Goal: Check status: Check status

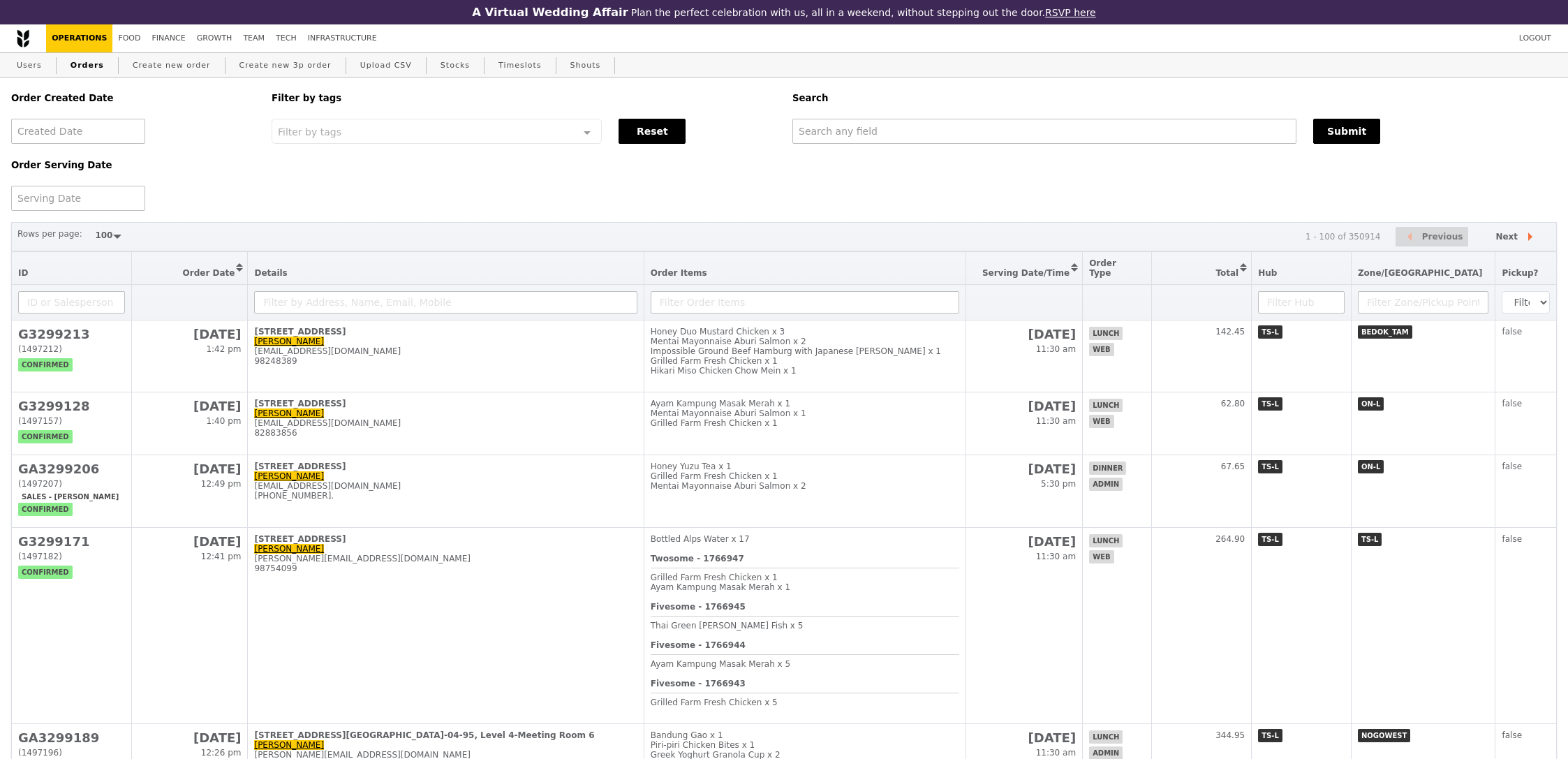
select select "100"
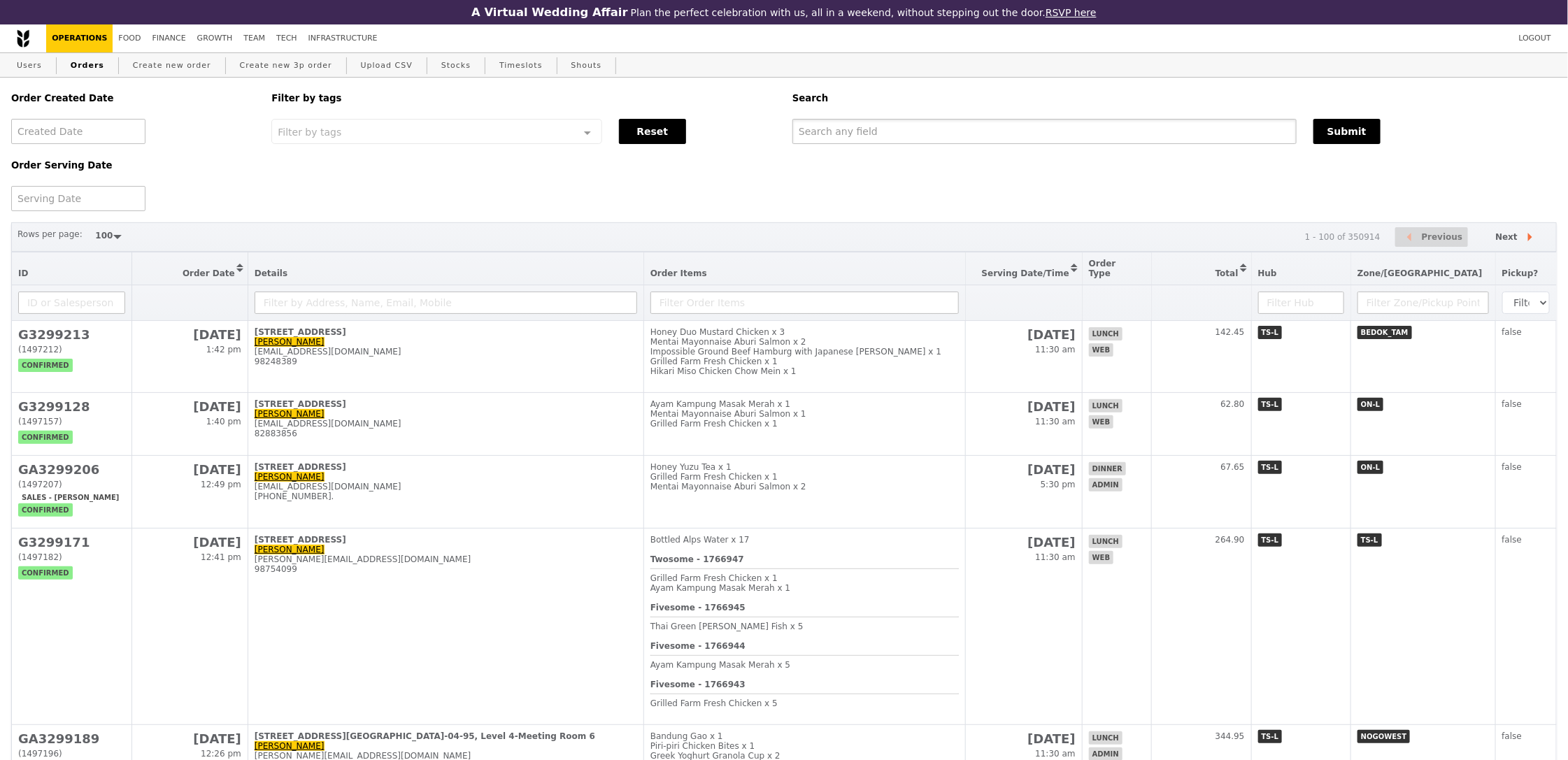
click at [981, 131] on input "text" at bounding box center [1045, 131] width 504 height 25
type input "GA3295437"
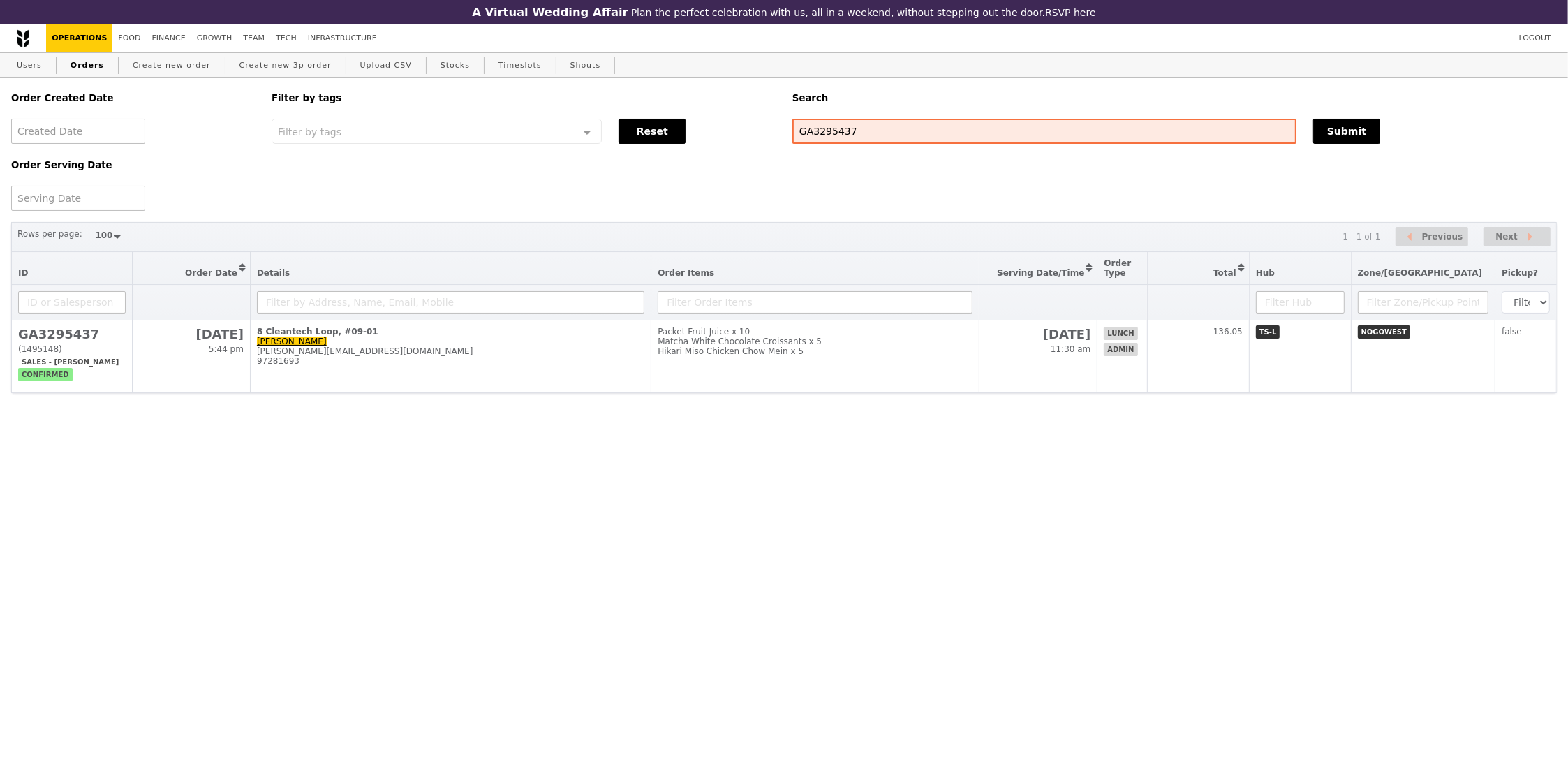
click at [1240, 426] on html "A Virtual Wedding Affair Plan the perfect celebration with us, all in a weekend…" at bounding box center [784, 236] width 1568 height 473
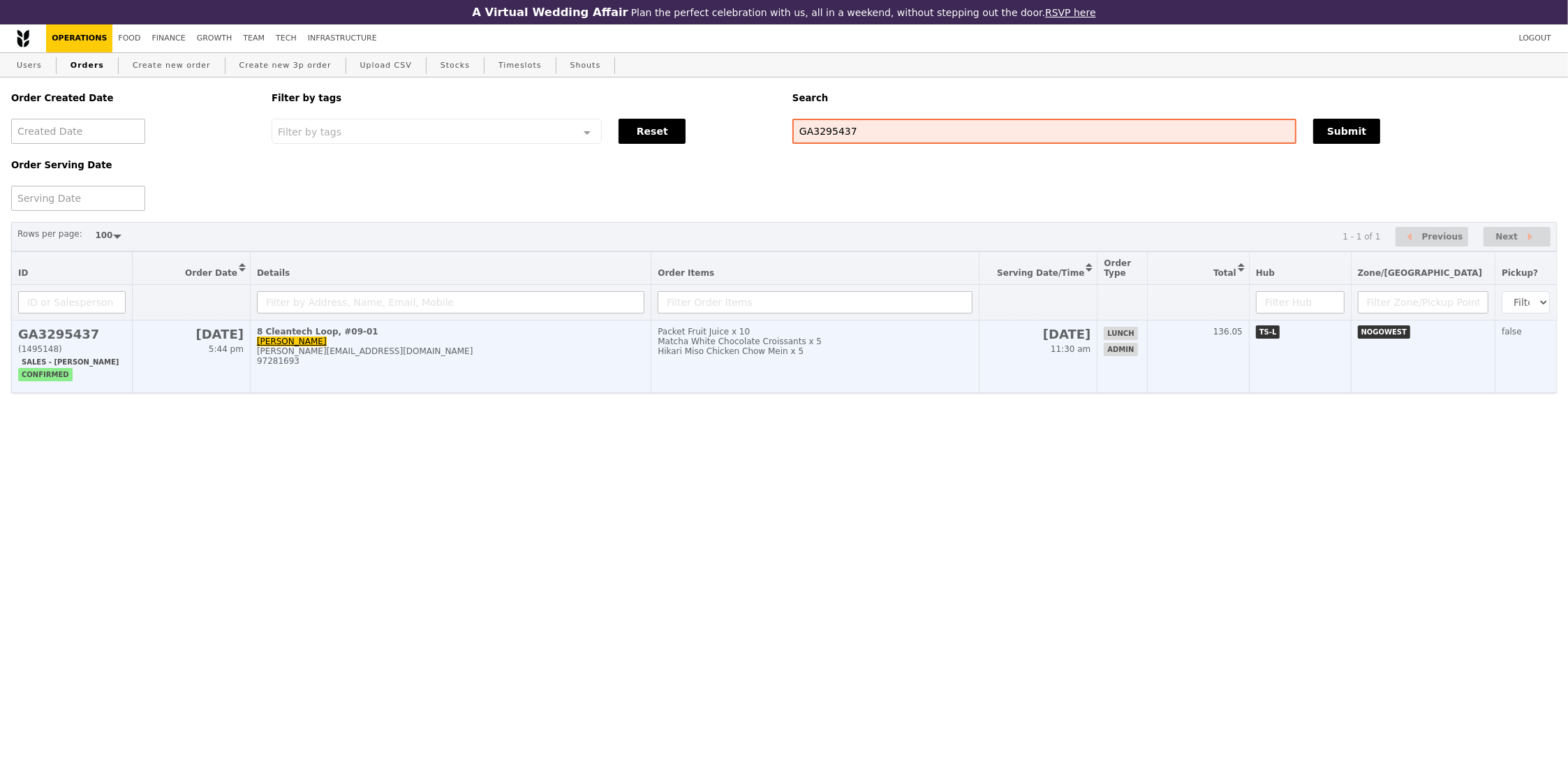
click at [1249, 354] on td "136.05" at bounding box center [1198, 356] width 102 height 73
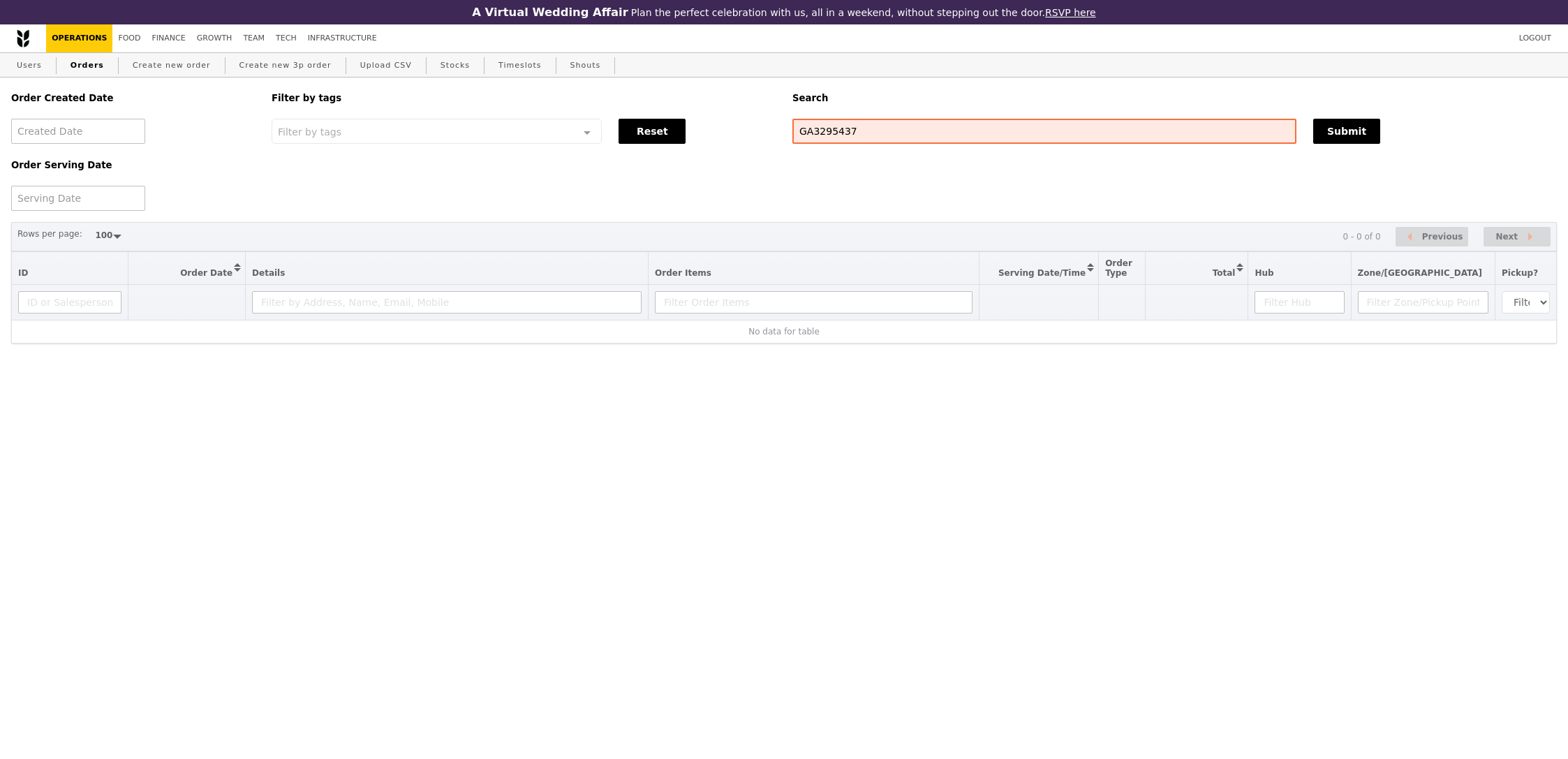
select select "100"
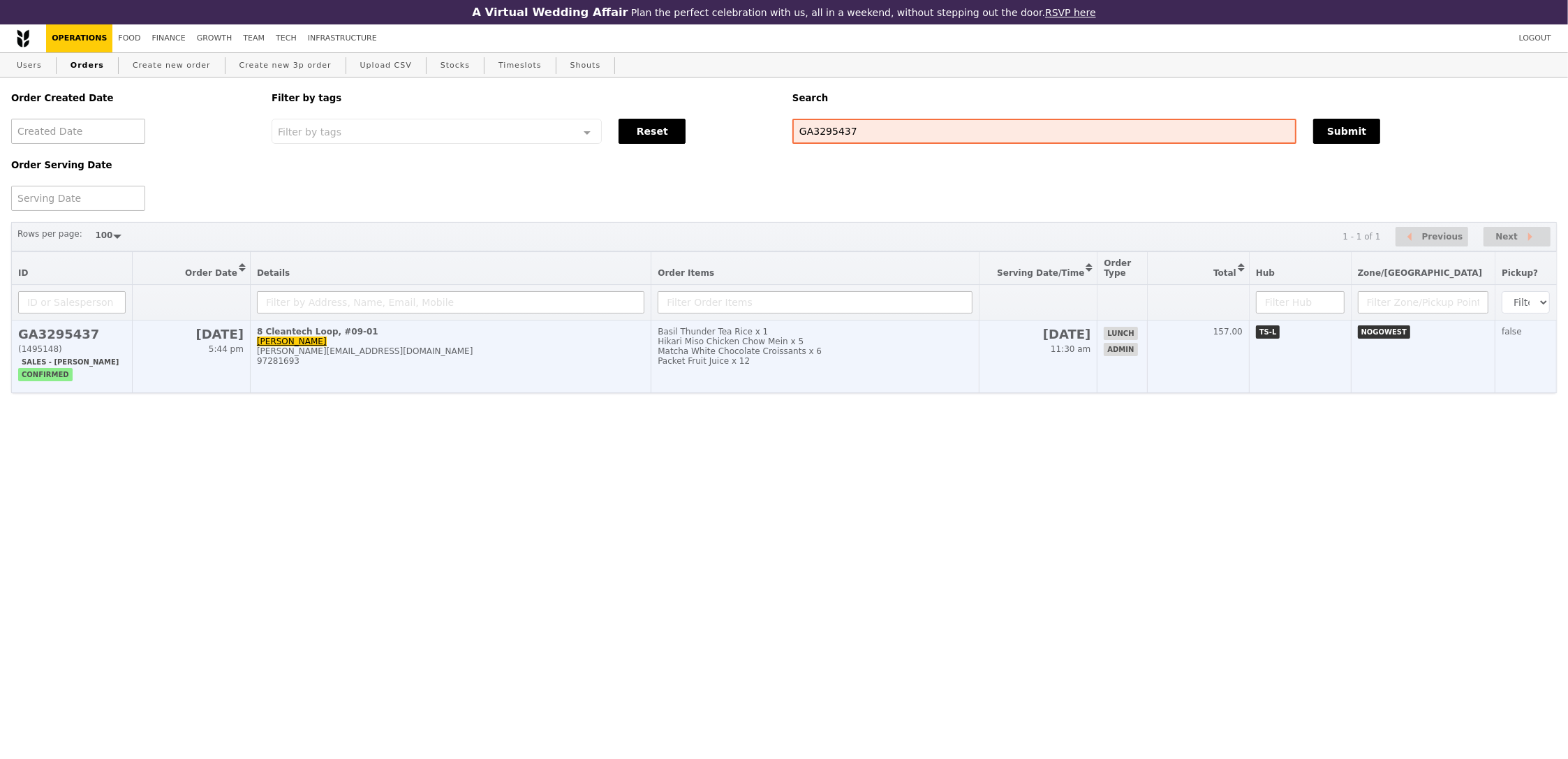
click at [972, 362] on div "Packet Fruit Juice x 12" at bounding box center [815, 361] width 315 height 10
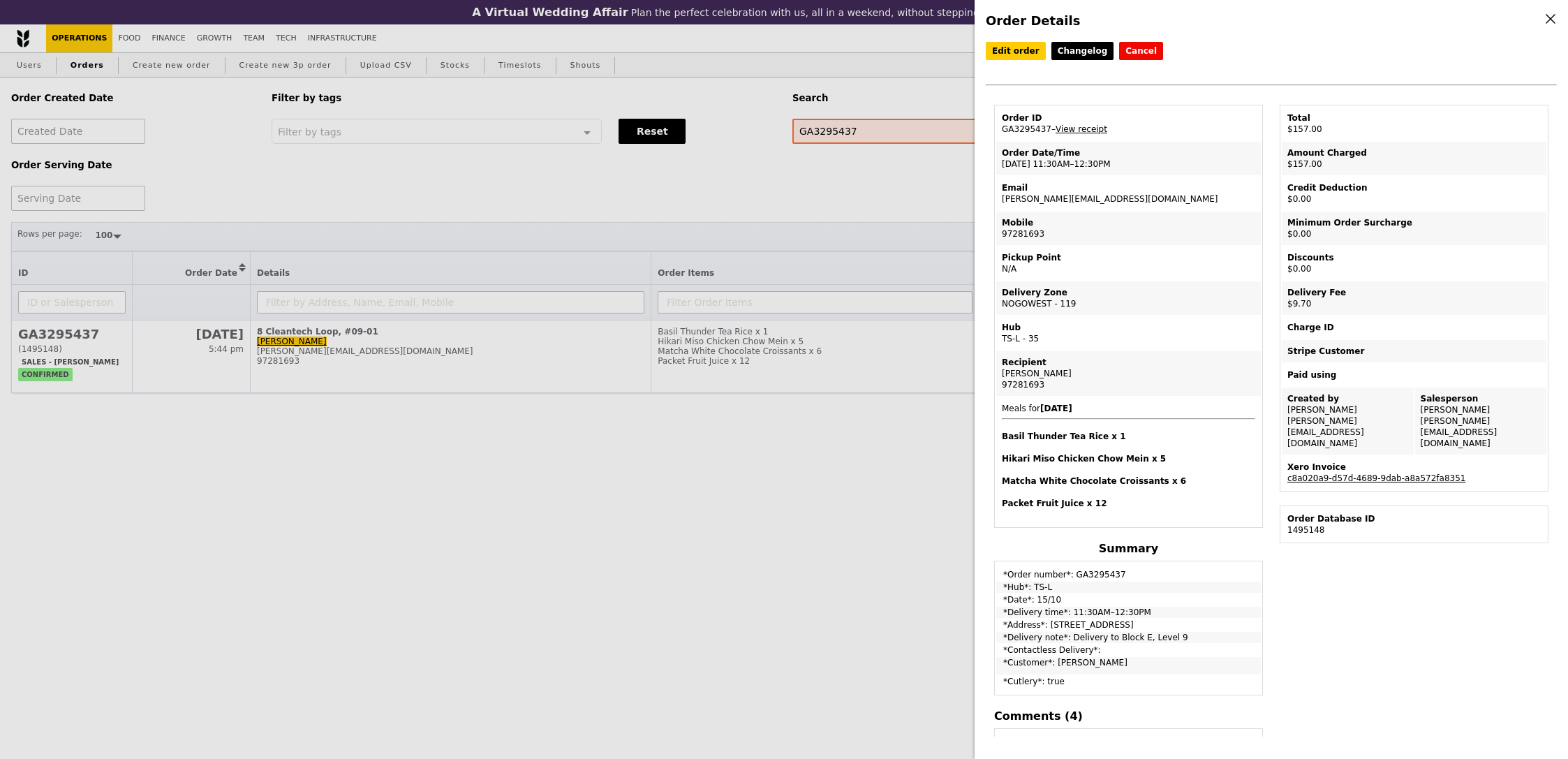
select select "100"
click at [1085, 125] on link "View receipt" at bounding box center [1081, 130] width 51 height 10
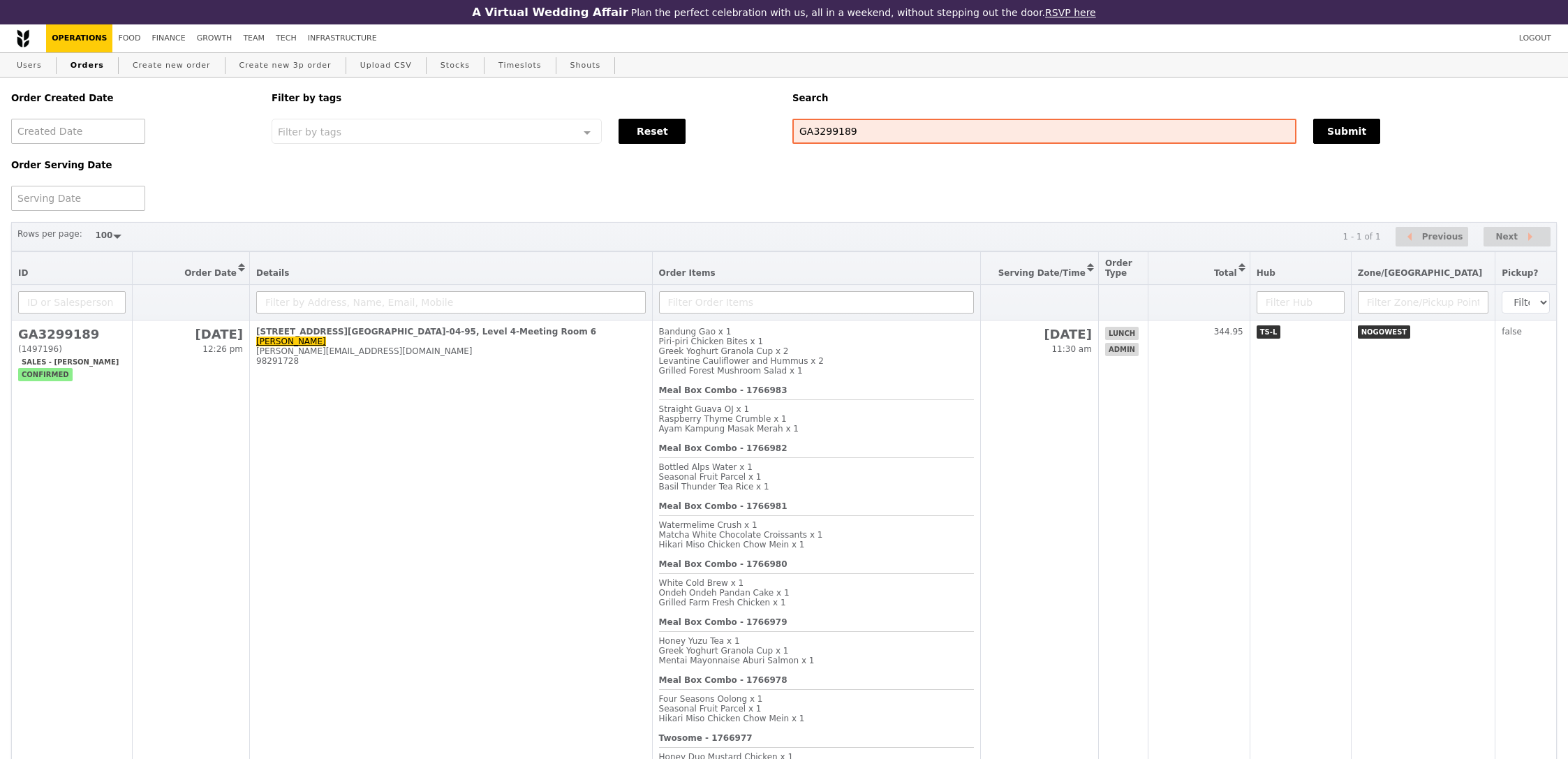
select select "100"
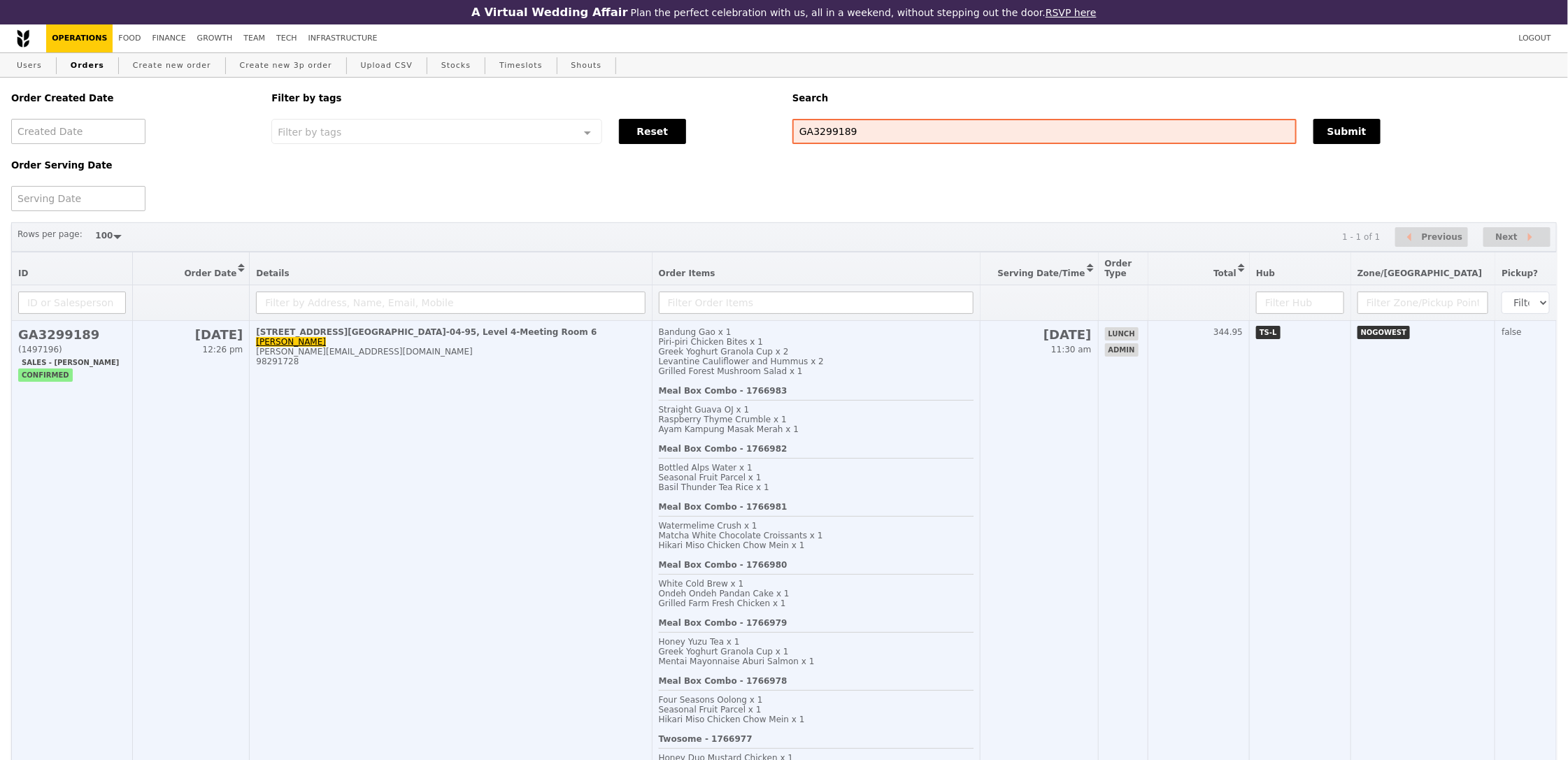
click at [1249, 562] on td "344.95" at bounding box center [1198, 637] width 101 height 633
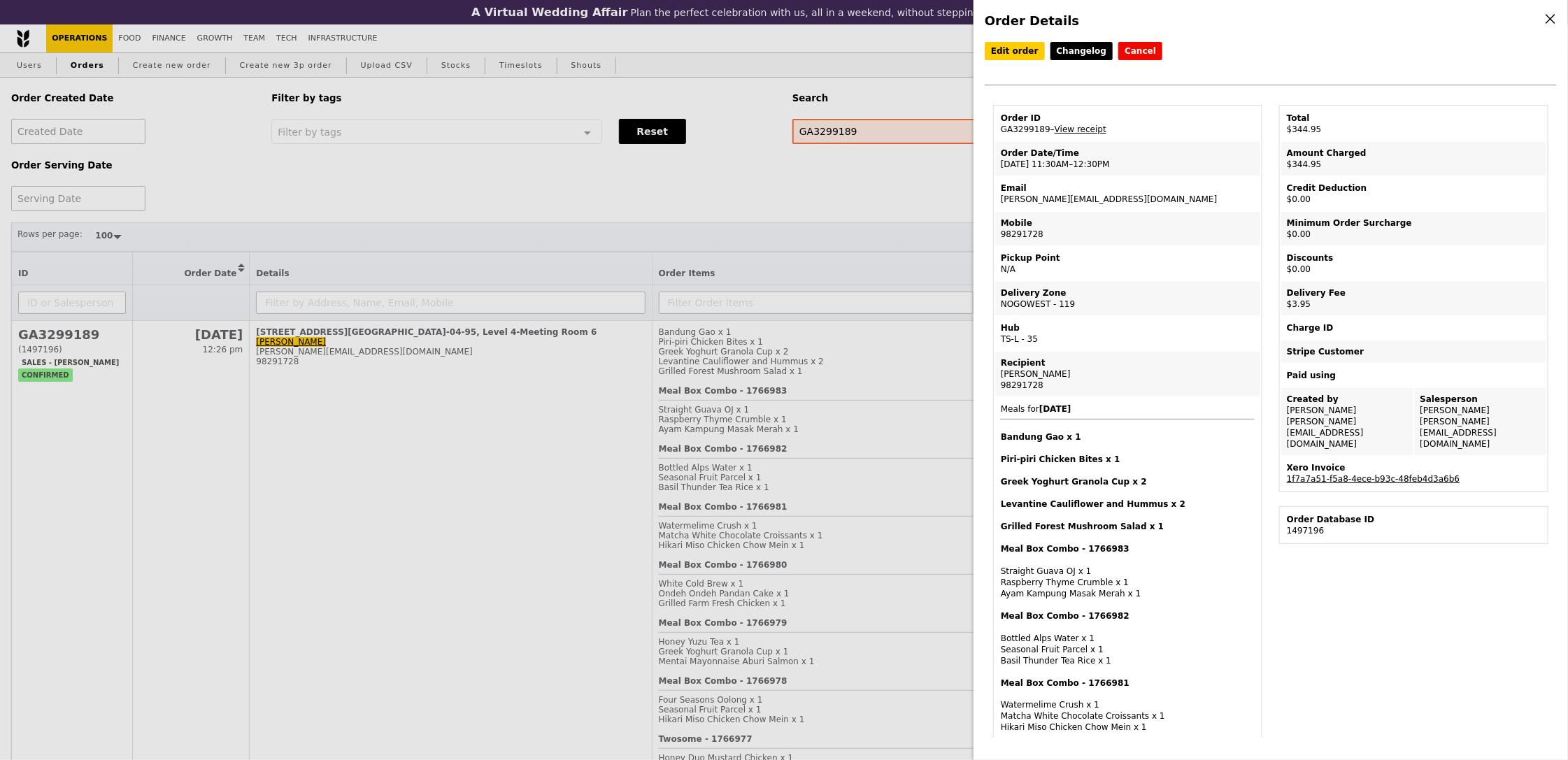
click at [1379, 474] on link "1f7a7a51-f5a8-4ece-b93c-48feb4d3a6b6" at bounding box center [1373, 479] width 173 height 10
